Goal: Task Accomplishment & Management: Use online tool/utility

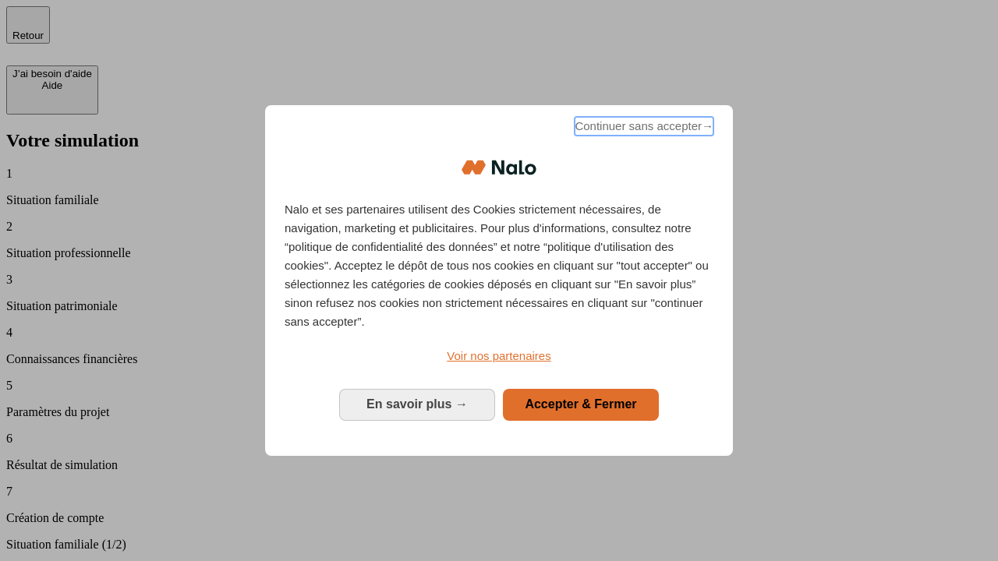
click at [642, 129] on span "Continuer sans accepter →" at bounding box center [644, 126] width 139 height 19
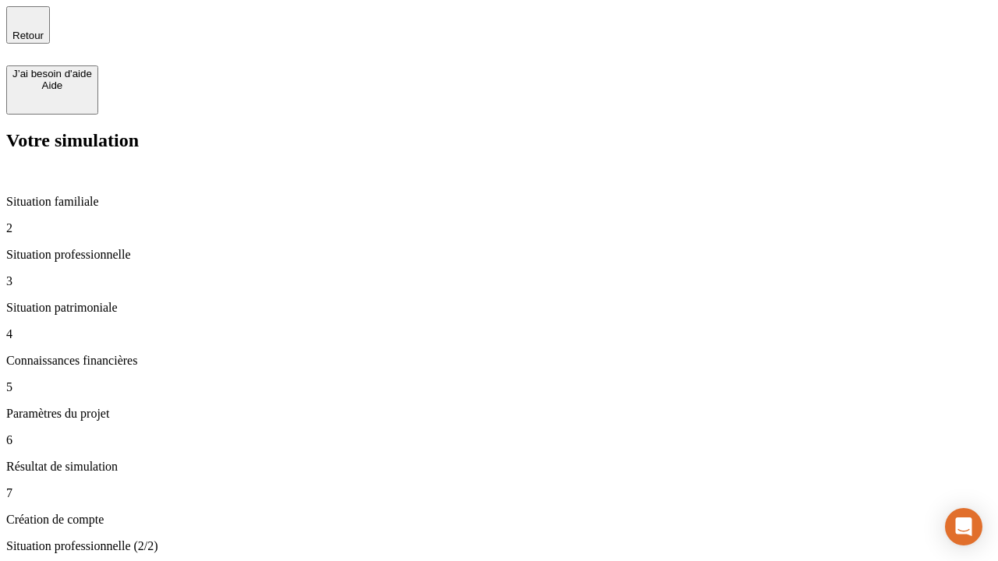
type input "30 000"
type input "40 000"
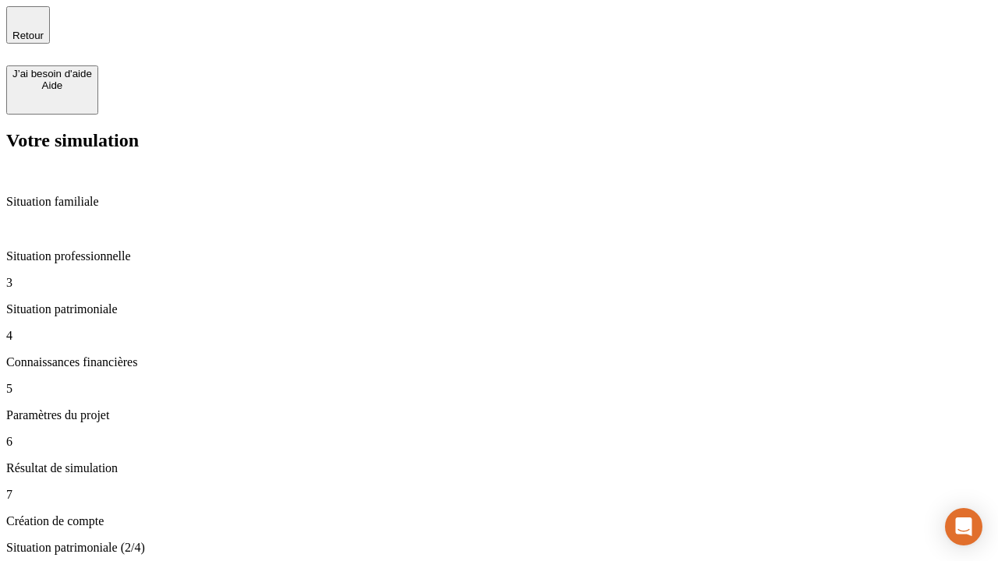
type input "1 100"
type input "20"
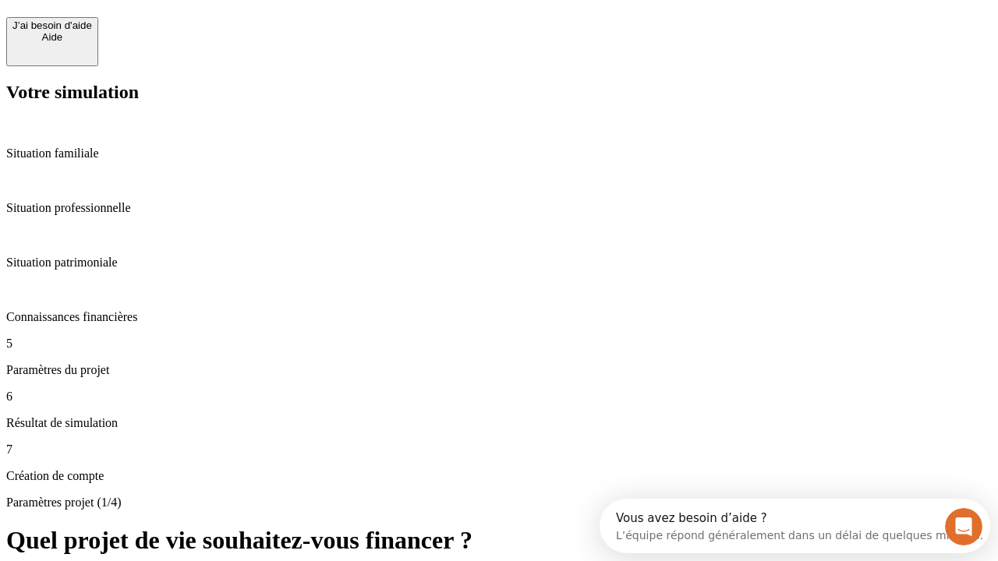
scroll to position [30, 0]
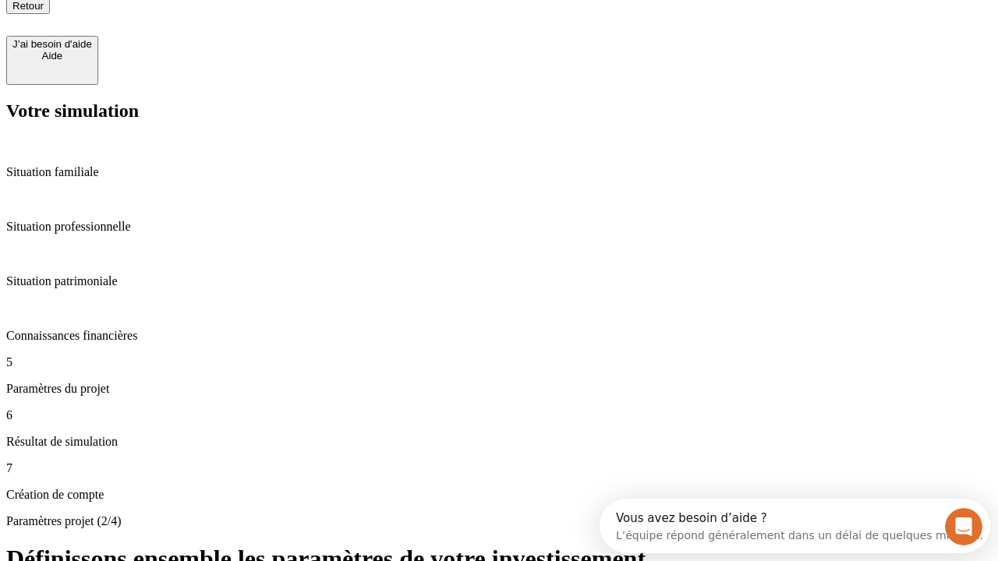
type input "40"
type input "50 000"
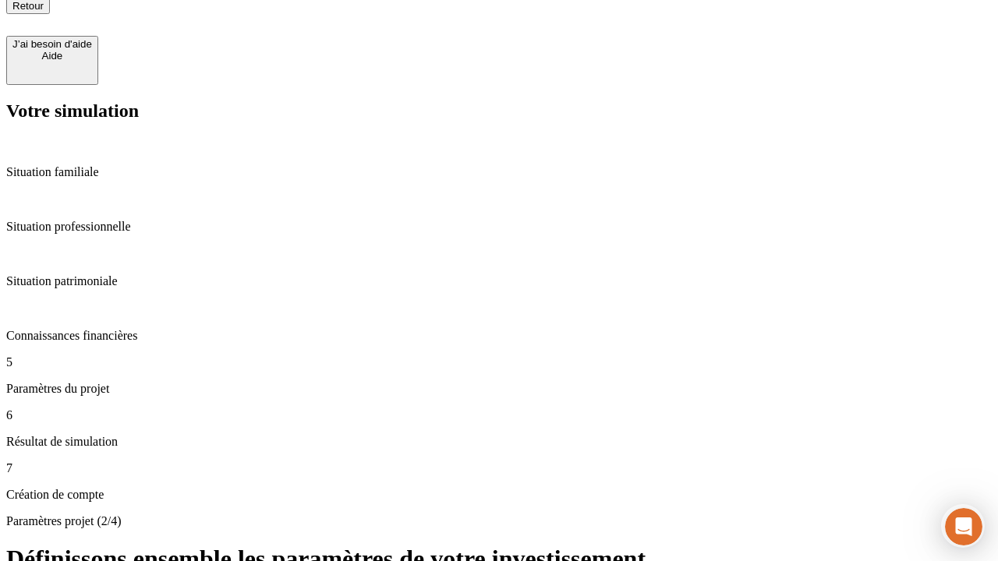
type input "640"
